Goal: Task Accomplishment & Management: Manage account settings

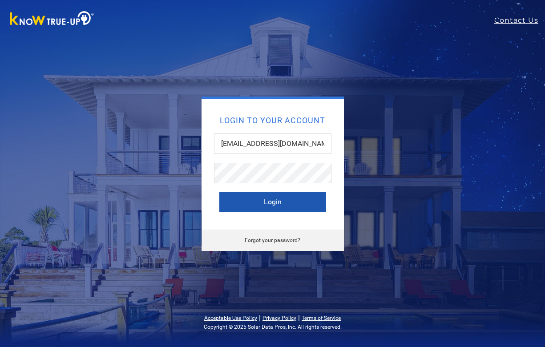
click at [283, 200] on button "Login" at bounding box center [272, 202] width 107 height 20
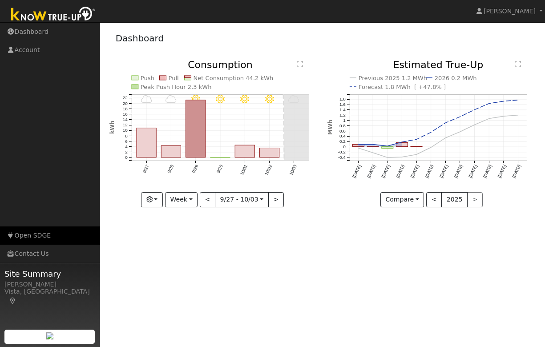
click at [40, 232] on link "Open SDGE" at bounding box center [50, 236] width 100 height 18
click at [42, 236] on link "Open SDGE" at bounding box center [50, 236] width 100 height 18
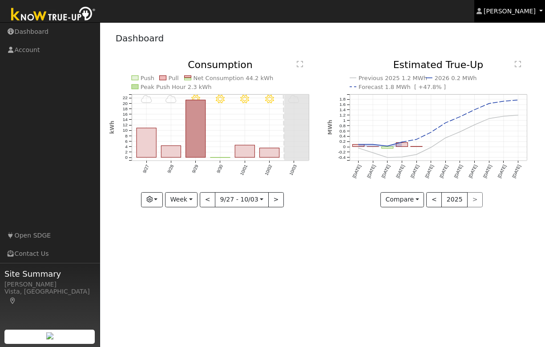
click at [511, 9] on span "Cathrin Eckle" at bounding box center [510, 11] width 52 height 7
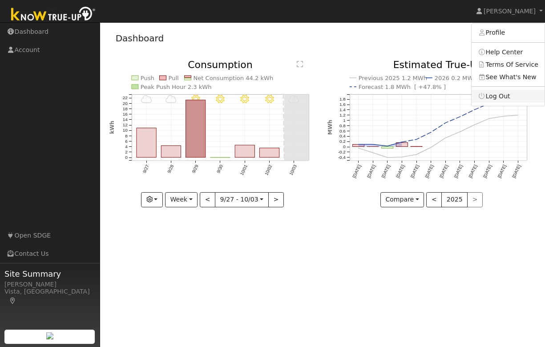
click at [503, 95] on link "Log Out" at bounding box center [508, 96] width 73 height 12
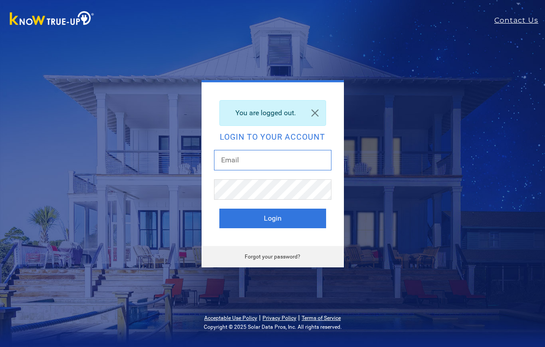
type input "[EMAIL_ADDRESS][DOMAIN_NAME]"
